Goal: Ask a question

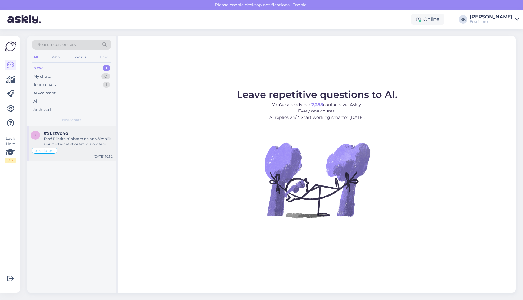
click at [66, 150] on div "e-kiirloterii" at bounding box center [72, 150] width 82 height 7
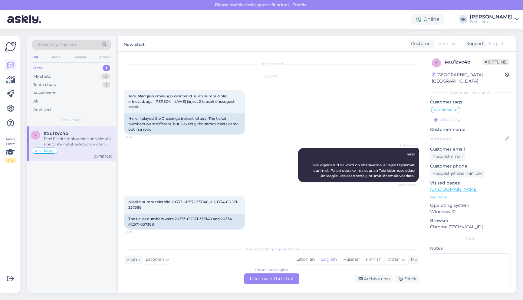
scroll to position [249, 0]
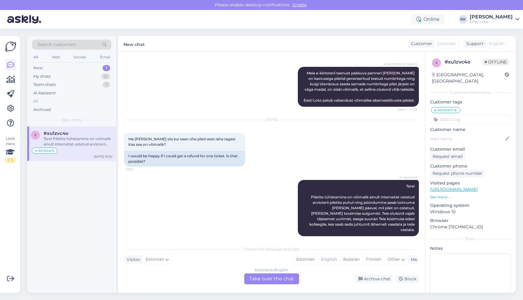
click at [45, 101] on div "All" at bounding box center [71, 101] width 79 height 8
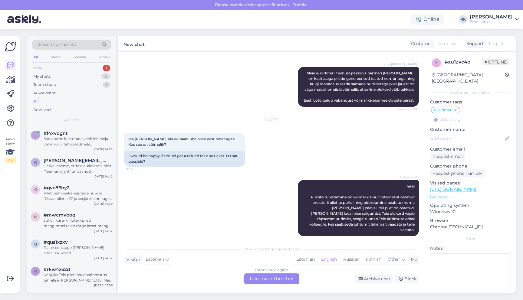
click at [58, 66] on div "New 1" at bounding box center [71, 68] width 79 height 8
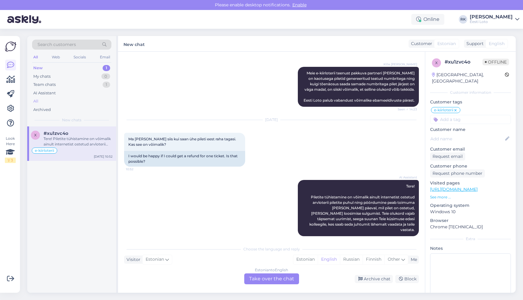
click at [46, 103] on div "All" at bounding box center [71, 101] width 79 height 8
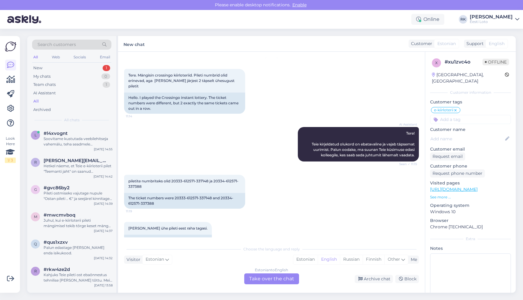
scroll to position [0, 0]
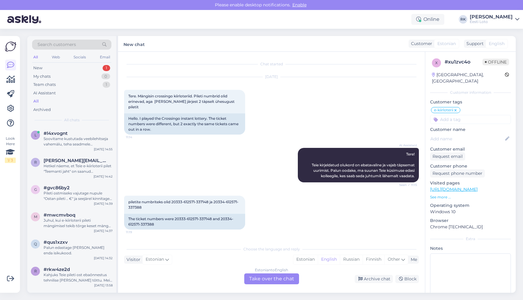
click at [201, 170] on div "AI Assistant Tere! Teie kirjeldatud olukord on ebatavaline ja vajab täpsemat uu…" at bounding box center [271, 165] width 295 height 48
click at [194, 164] on div "AI Assistant Tere! Teie kirjeldatud olukord on ebatavaline ja vajab täpsemat uu…" at bounding box center [271, 165] width 295 height 48
click at [272, 119] on div "[DATE] Tere. Mängisin crossingo kiirloteriid. Pileti numbrid olid erinevad, aga…" at bounding box center [271, 106] width 295 height 71
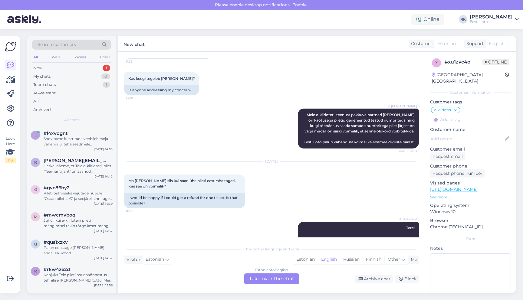
scroll to position [205, 0]
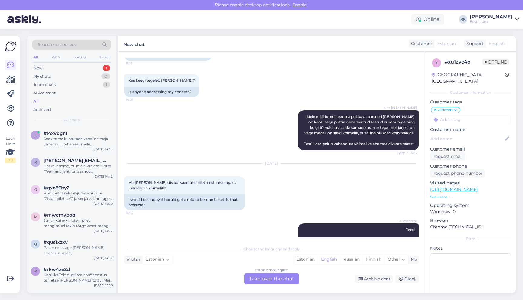
click at [273, 133] on div "Kille Nevolihhin Meie e-kiirloterii teenust pakkuva partneri [PERSON_NAME] on k…" at bounding box center [271, 130] width 295 height 53
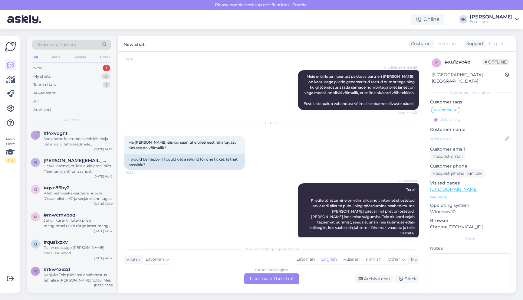
scroll to position [249, 0]
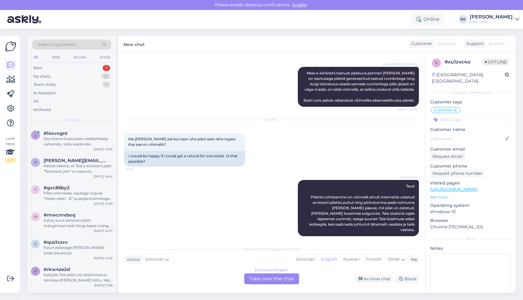
click at [272, 147] on div "[DATE] Ma [PERSON_NAME] siis kui saan ühe pileti eest raha tagasi. Kas see on v…" at bounding box center [271, 144] width 295 height 60
click at [40, 101] on div "All" at bounding box center [71, 101] width 79 height 8
click at [40, 102] on div "All" at bounding box center [71, 101] width 79 height 8
click at [94, 169] on div "Hetkel näeme, et Teie e-kiirloterii pilet "Teemanti jaht" on saanud lõppstaatus…" at bounding box center [78, 168] width 69 height 11
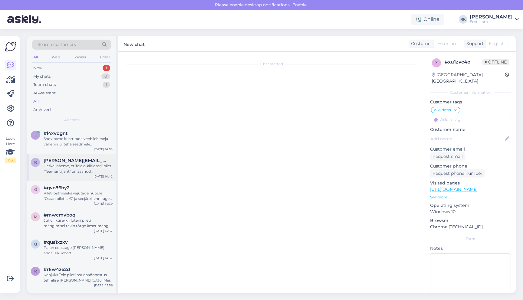
scroll to position [375, 0]
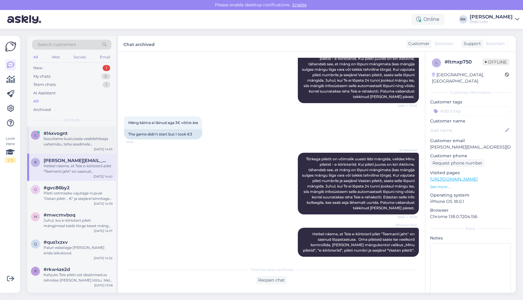
click at [77, 149] on div "l #l4xvognt Soovitame kustutada veebilehitseja vahemälu, teha seadmele taaskäiv…" at bounding box center [71, 140] width 89 height 27
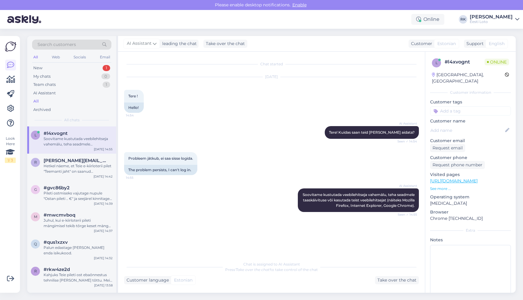
click at [10, 198] on div "Look Here 1 / 3" at bounding box center [11, 164] width 12 height 247
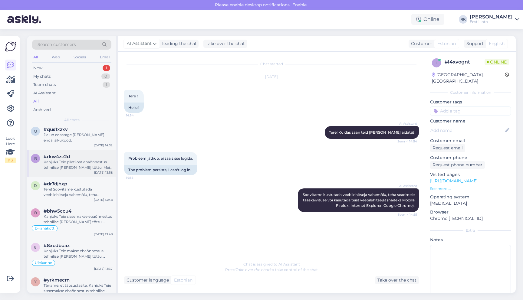
scroll to position [125, 0]
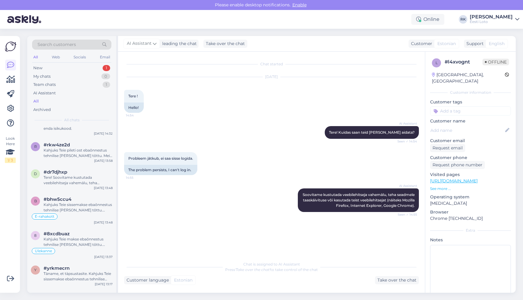
click at [267, 22] on div "Online [PERSON_NAME] [PERSON_NAME] Kaarneem Eesti Loto" at bounding box center [261, 19] width 523 height 19
click at [262, 22] on div "Online [PERSON_NAME] [PERSON_NAME] Kaarneem Eesti Loto" at bounding box center [261, 19] width 523 height 19
click at [206, 23] on div "Online [PERSON_NAME] [PERSON_NAME] Kaarneem Eesti Loto" at bounding box center [261, 19] width 523 height 19
click at [54, 67] on div "New 1" at bounding box center [71, 68] width 79 height 8
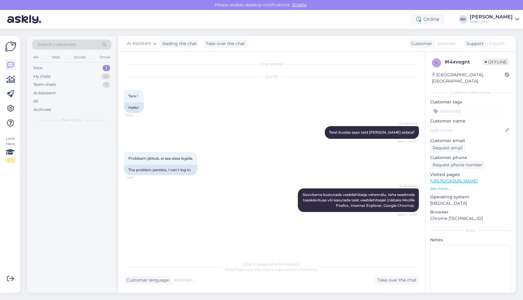
scroll to position [0, 0]
click at [48, 100] on div "All" at bounding box center [71, 101] width 79 height 8
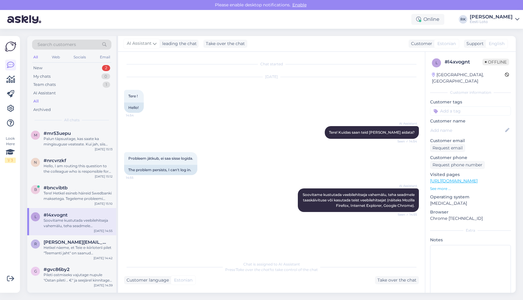
click at [274, 83] on div "[DATE] Tere ! 14:54 Hello!" at bounding box center [271, 95] width 295 height 49
click at [68, 153] on div "m #mr53uepu Palun täpsustage, kas saate ka mingisuguse veateate. Kui jah, siis …" at bounding box center [71, 140] width 89 height 27
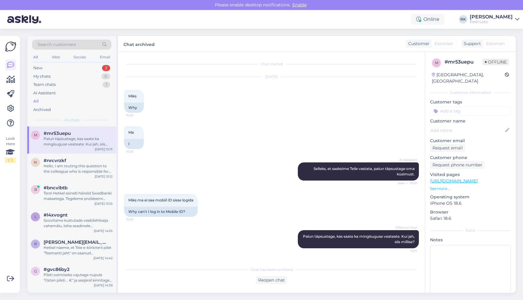
click at [276, 164] on div "AI Assistant Selleks, et saaksime Teile vastata, palun täpsustage oma küsimust.…" at bounding box center [271, 171] width 295 height 31
click at [48, 170] on div "Hello, I am routing this question to the colleague who is responsible for this …" at bounding box center [78, 168] width 69 height 11
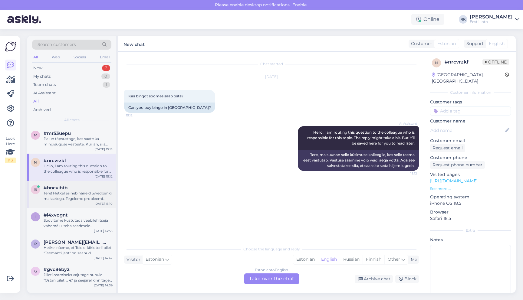
click at [52, 195] on div "Tere! Hetkel esineb häireid Swedbanki maksetega. Tegeleme probleemi lahendamise…" at bounding box center [78, 196] width 69 height 11
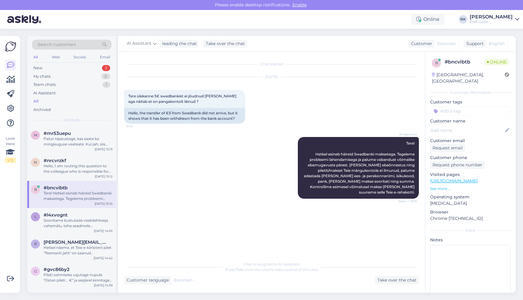
click at [20, 196] on div "Look Here 1 / 3 Get more Your checklist to get more value from Askly. Close Con…" at bounding box center [12, 165] width 24 height 272
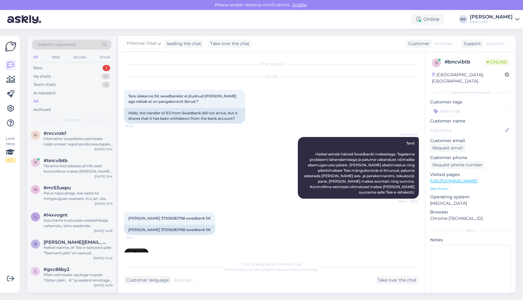
scroll to position [53, 0]
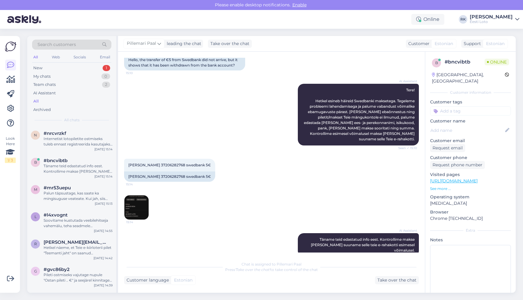
click at [193, 115] on div "AI Assistant Tere! Hetkel esineb häireid Swedbanki maksetega. Tegeleme probleem…" at bounding box center [271, 114] width 295 height 75
click at [218, 191] on div "[PERSON_NAME] 37206282768 swedbank 5€ 15:14 [PERSON_NAME] 37206282768 swedbank …" at bounding box center [271, 189] width 295 height 74
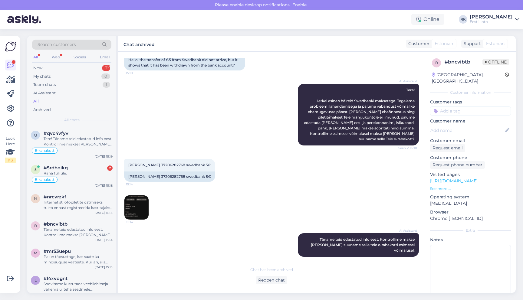
scroll to position [48, 0]
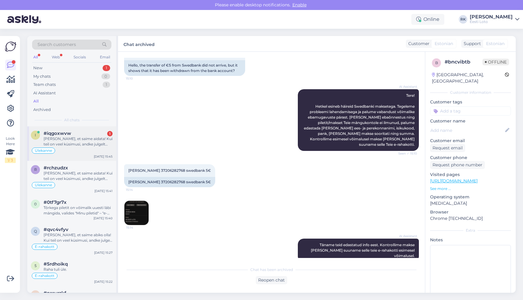
click at [60, 133] on span "#iqgoxwvw" at bounding box center [58, 133] width 28 height 5
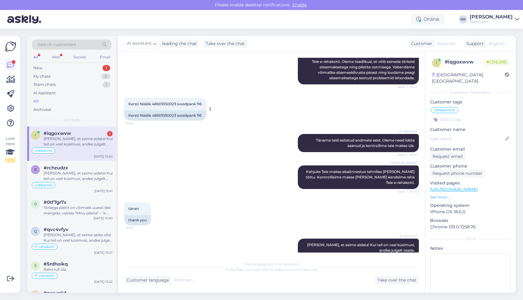
click at [165, 110] on div "Kersti Näälik 48601050023 swedpank 11€" at bounding box center [165, 115] width 82 height 10
copy div "48601050023"
click at [181, 175] on div "[PERSON_NAME] Kahjuks Teie makse ebaõnnestus tehnilise [PERSON_NAME] tõttu. Kon…" at bounding box center [271, 177] width 295 height 37
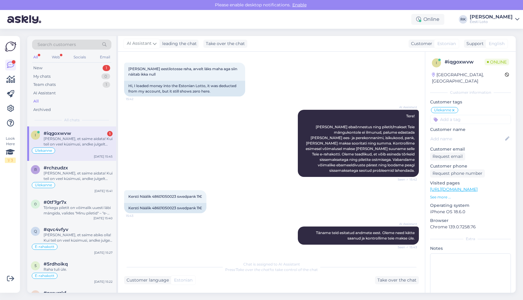
scroll to position [0, 0]
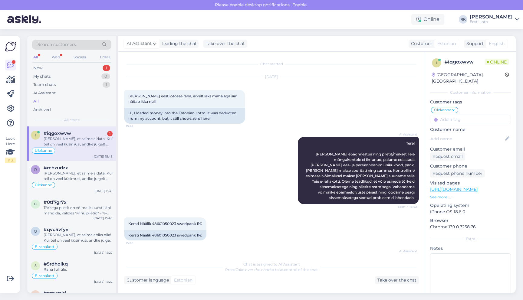
click at [257, 105] on div "[DATE] [PERSON_NAME] eestilotosse raha, arvelt läks maha aga siin näitab ikka n…" at bounding box center [271, 101] width 295 height 60
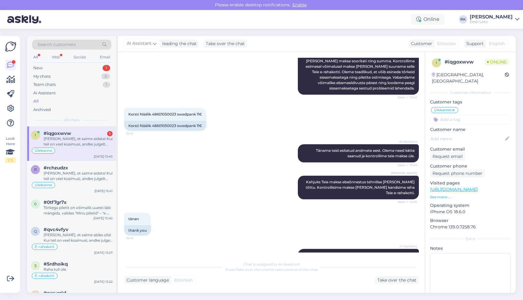
scroll to position [120, 0]
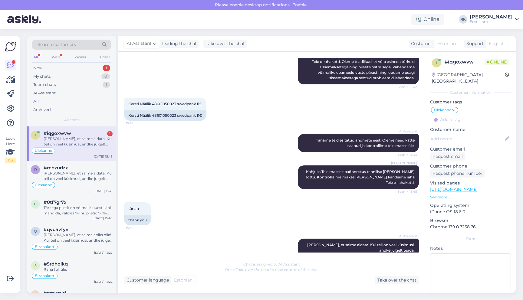
click at [442, 195] on p "See more ..." at bounding box center [470, 197] width 81 height 5
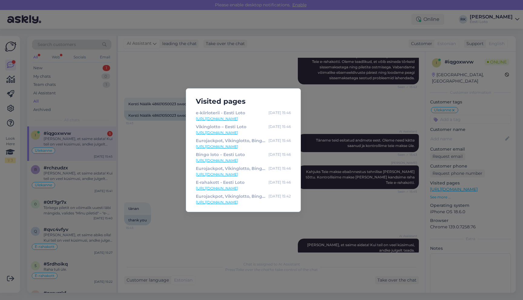
click at [250, 228] on div "Visited pages e-kiirloterii - Eesti Loto [DATE] 15:46 [URL][DOMAIN_NAME] Viking…" at bounding box center [261, 150] width 523 height 300
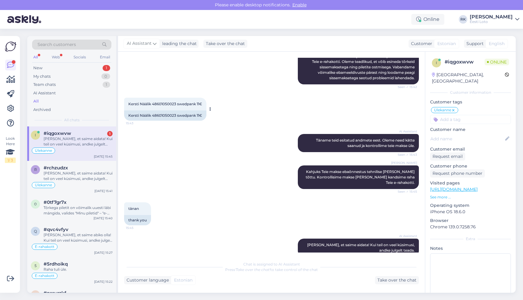
click at [173, 110] on div "Kersti Näälik 48601050023 swedpank 11€" at bounding box center [165, 115] width 82 height 10
copy div "48601050023"
click at [278, 136] on div "AI Assistant Täname teid esitatud andmete eest. Oleme need kätte saanud ja kont…" at bounding box center [271, 142] width 295 height 31
